Goal: Task Accomplishment & Management: Use online tool/utility

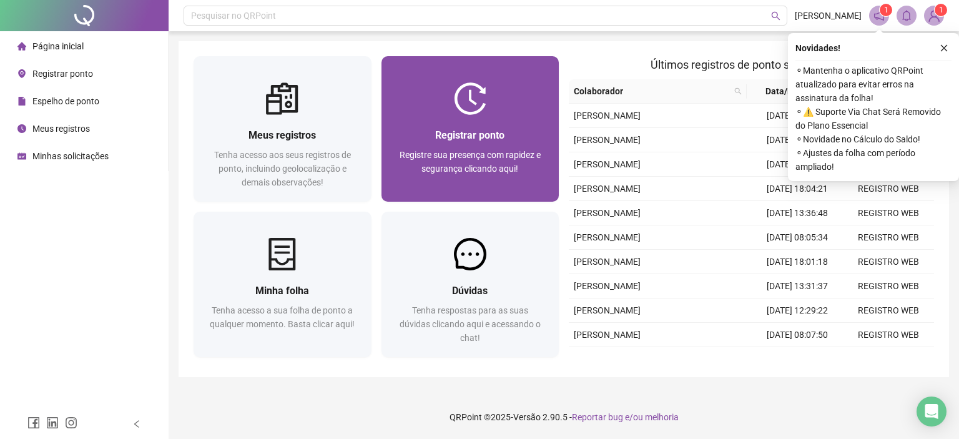
click at [435, 132] on span "Registrar ponto" at bounding box center [469, 135] width 69 height 12
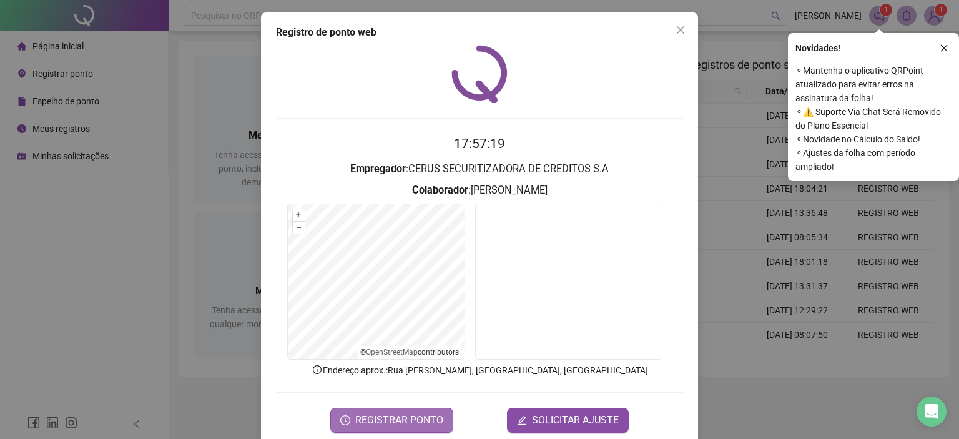
click at [410, 413] on span "REGISTRAR PONTO" at bounding box center [399, 420] width 88 height 15
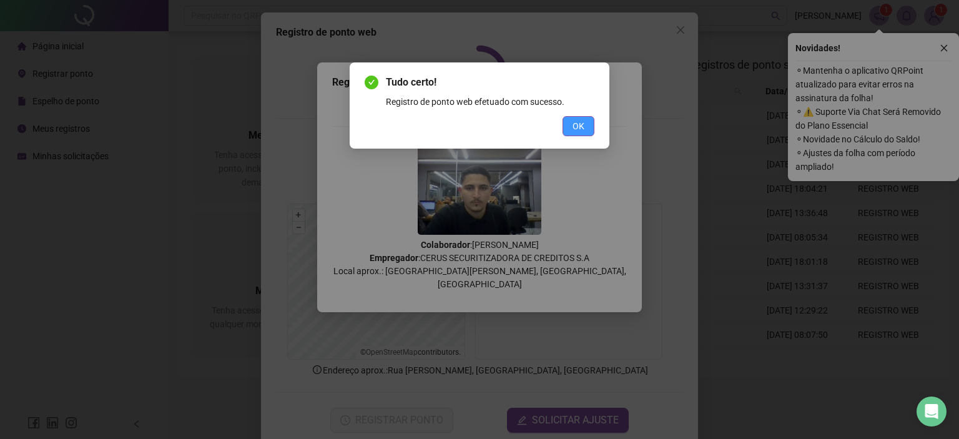
click at [573, 126] on span "OK" at bounding box center [579, 126] width 12 height 14
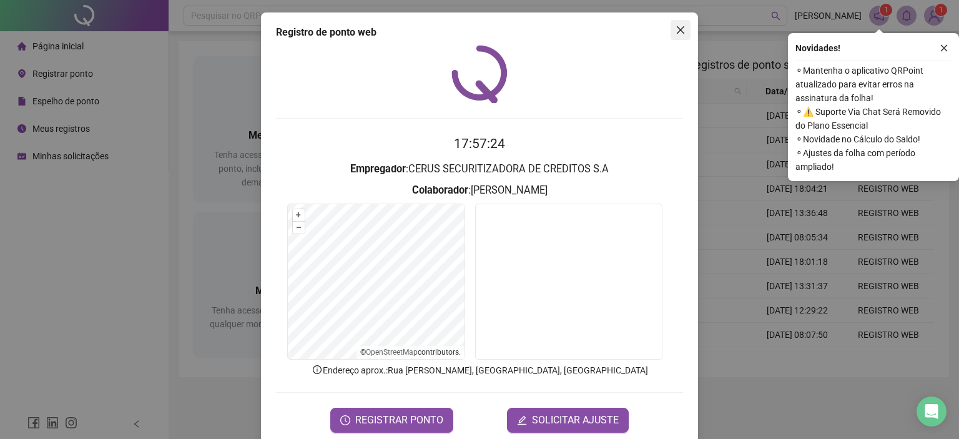
click at [679, 31] on icon "close" at bounding box center [681, 30] width 10 height 10
